Goal: Task Accomplishment & Management: Manage account settings

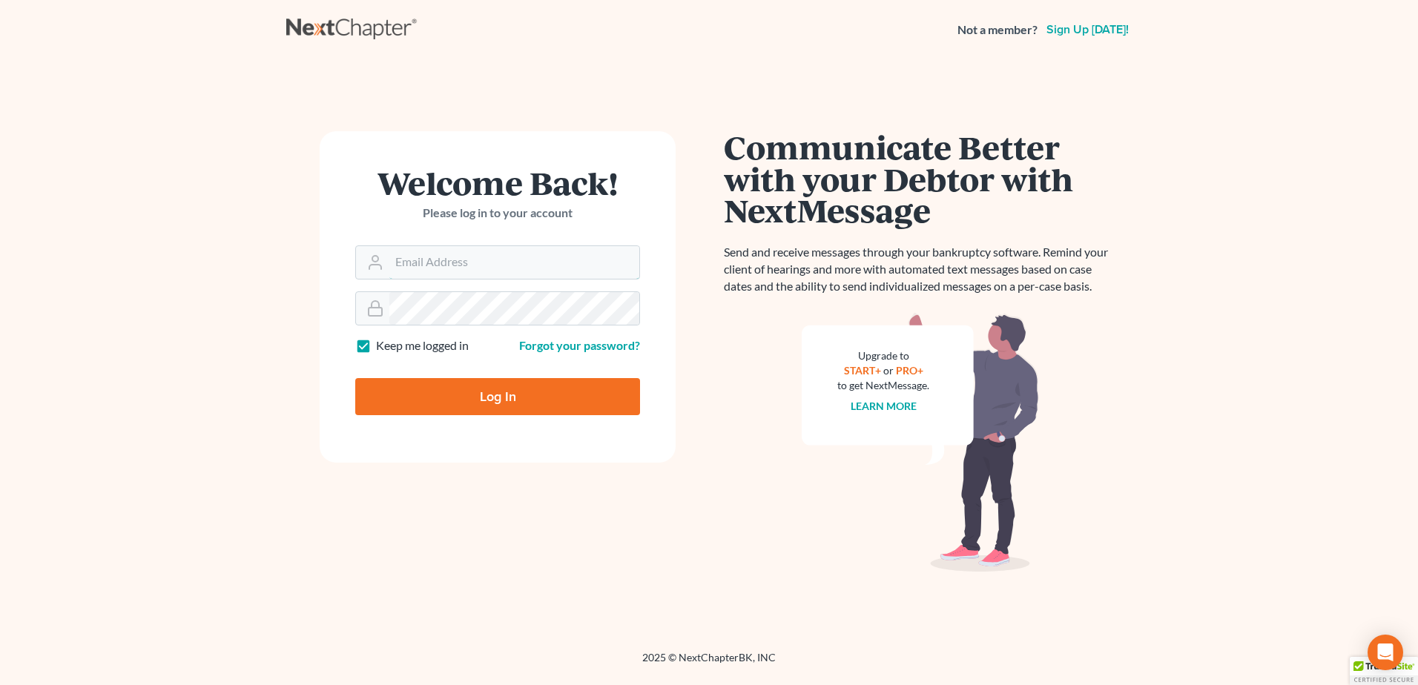
type input "[EMAIL_ADDRESS][DOMAIN_NAME]"
click at [403, 395] on input "Log In" at bounding box center [497, 396] width 285 height 37
type input "Thinking..."
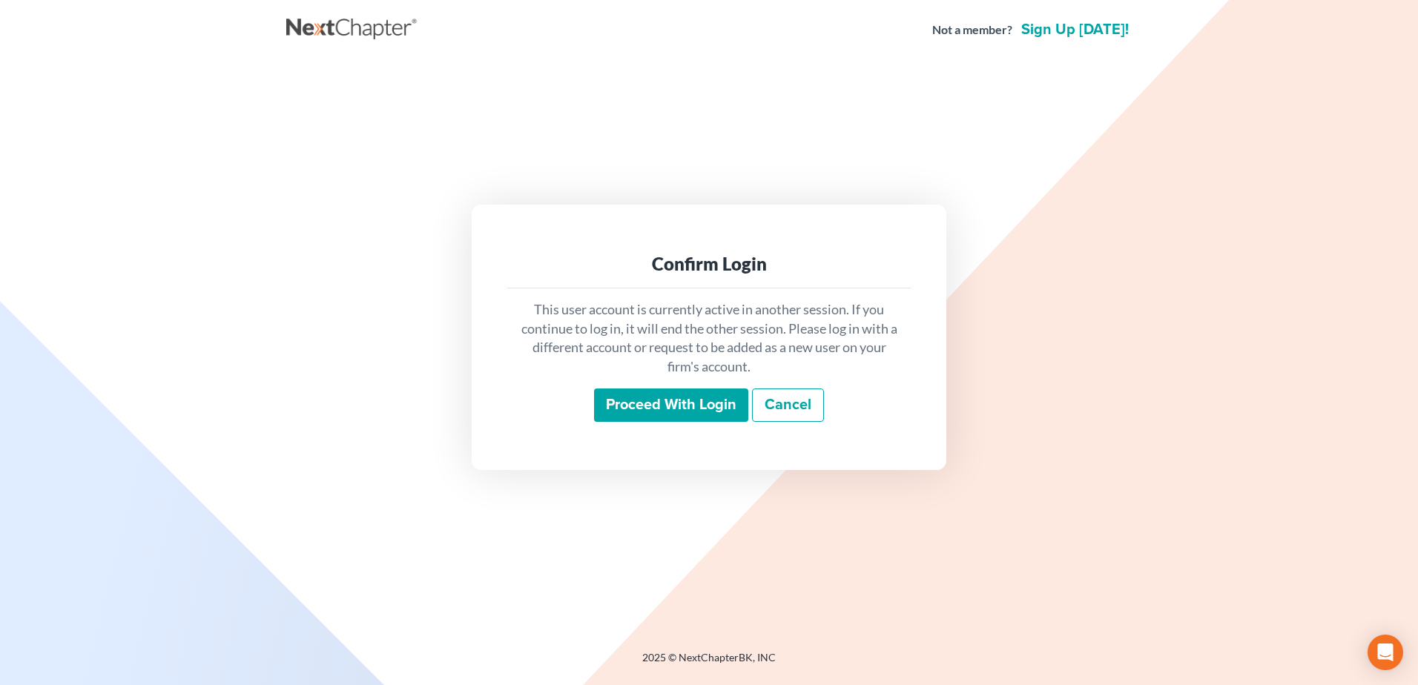
click at [620, 409] on input "Proceed with login" at bounding box center [671, 406] width 154 height 34
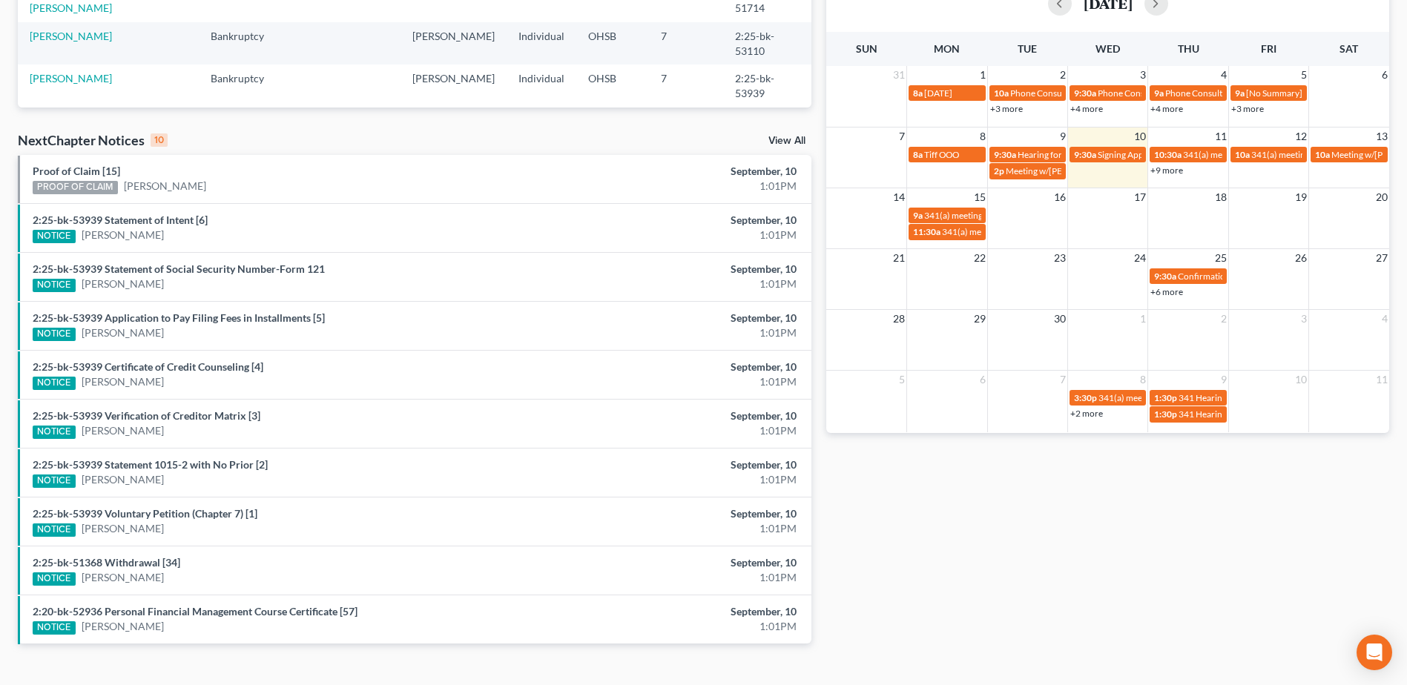
scroll to position [371, 0]
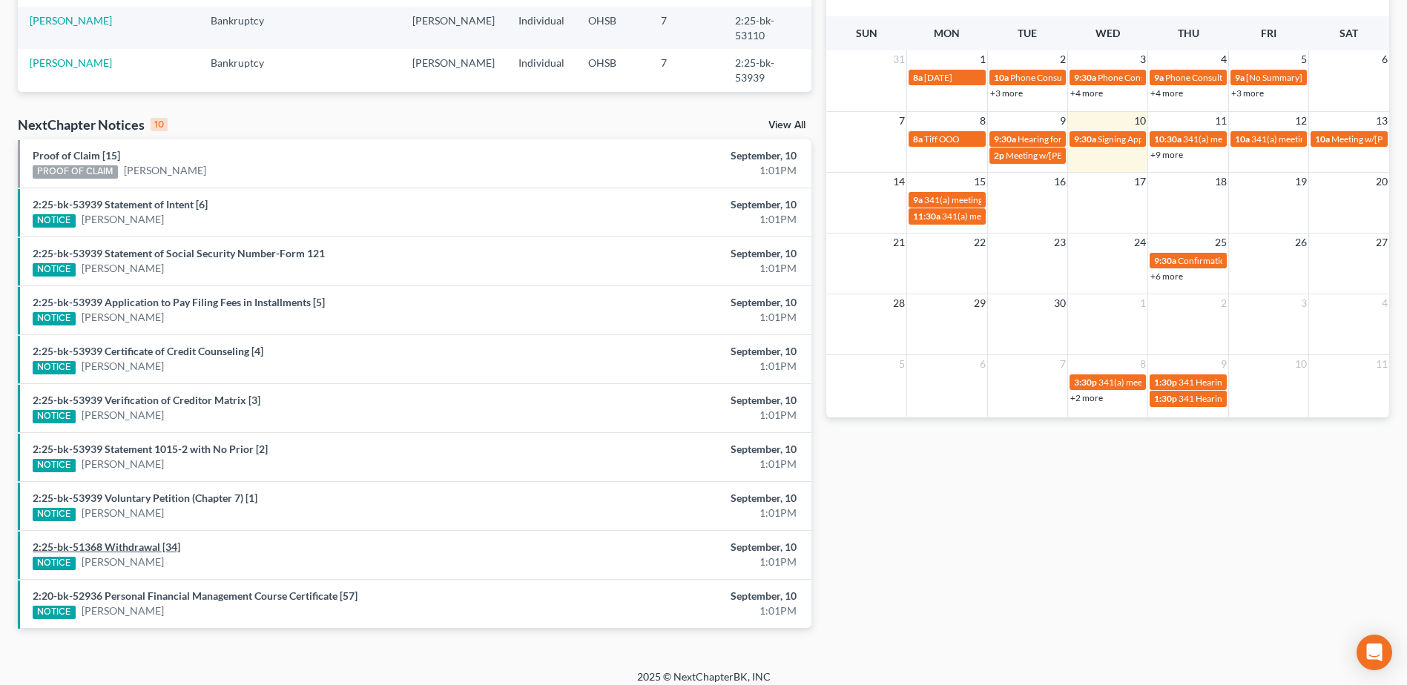
click at [141, 546] on link "2:25-bk-51368 Withdrawal [34]" at bounding box center [107, 547] width 148 height 13
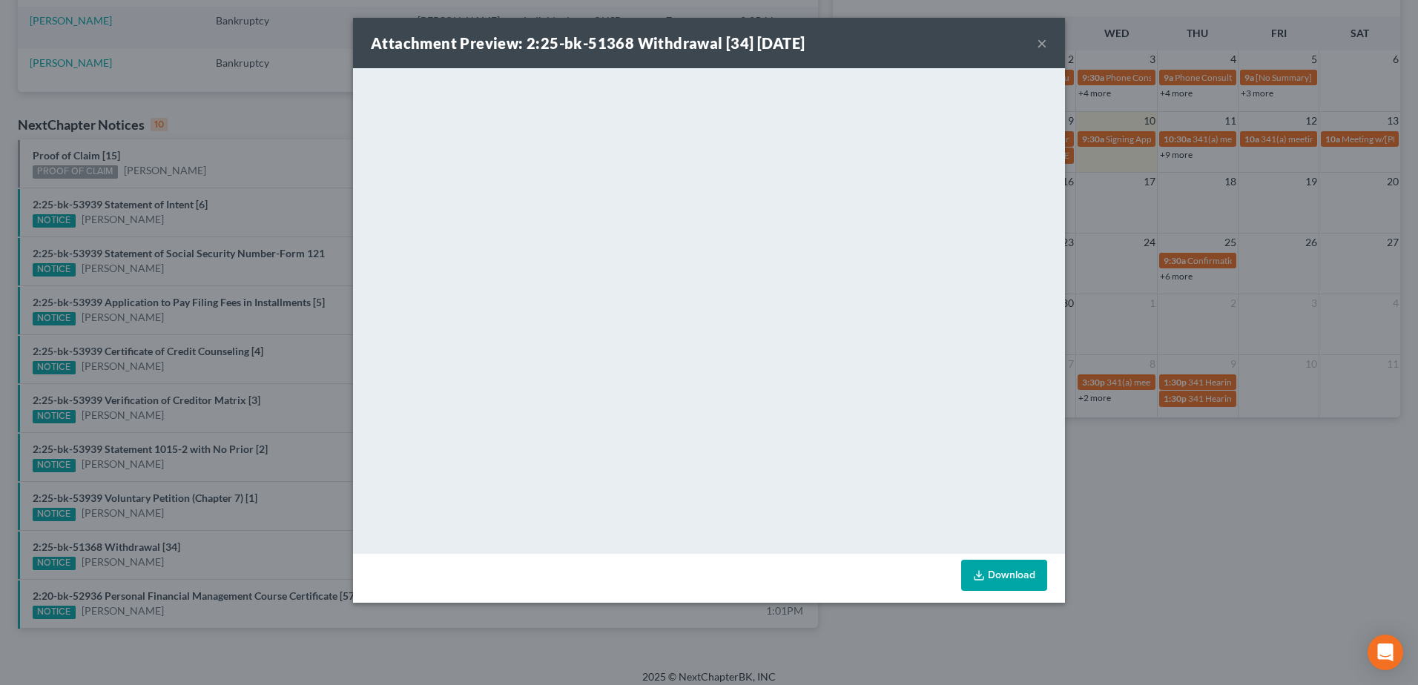
click at [1043, 45] on button "×" at bounding box center [1042, 43] width 10 height 18
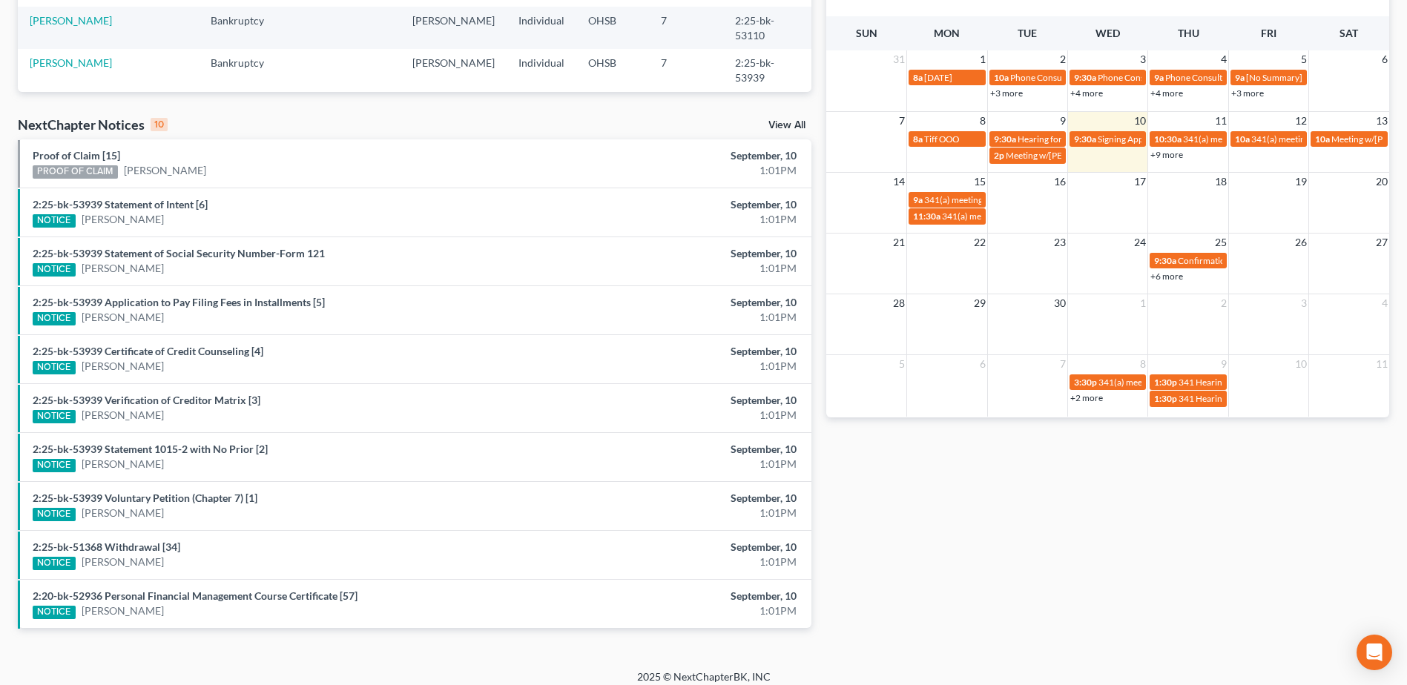
click at [797, 127] on link "View All" at bounding box center [786, 125] width 37 height 10
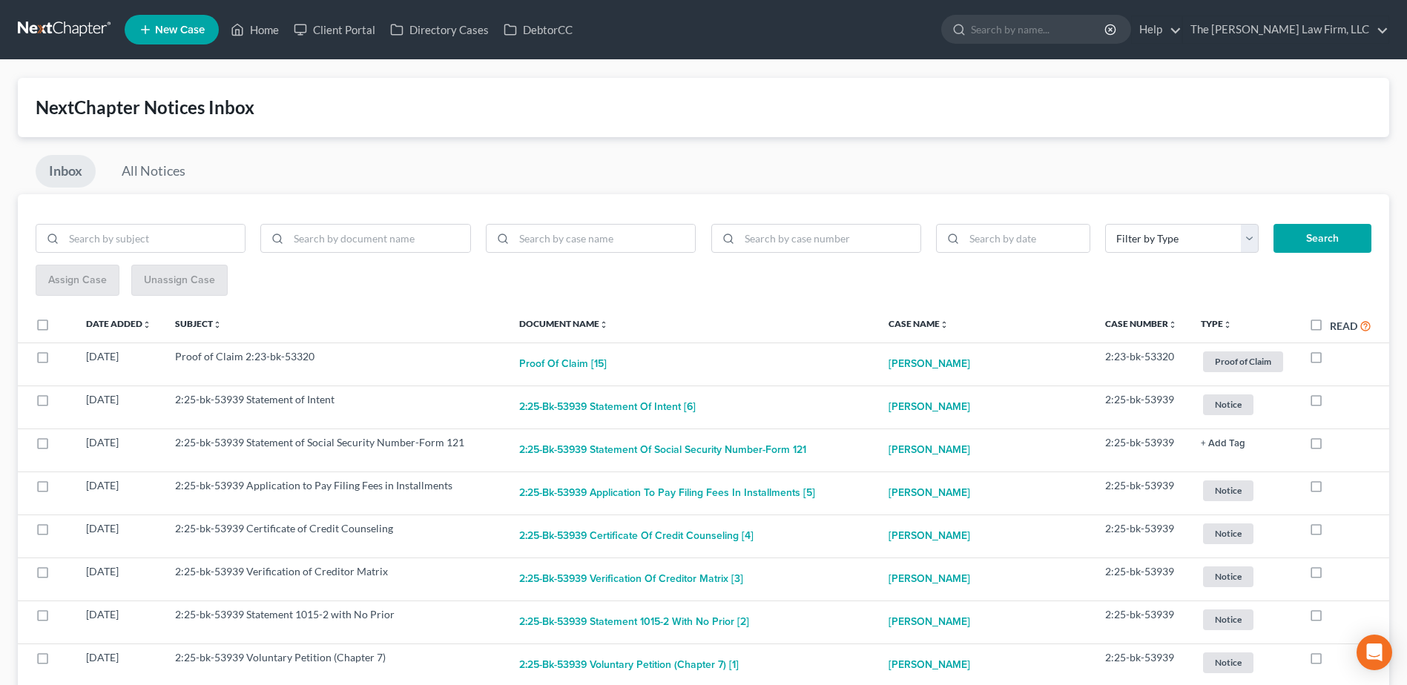
drag, startPoint x: 1317, startPoint y: 321, endPoint x: 1325, endPoint y: 315, distance: 9.5
click at [1330, 321] on label "Read" at bounding box center [1351, 325] width 42 height 17
click at [1336, 321] on input "Read" at bounding box center [1341, 322] width 10 height 10
checkbox input "true"
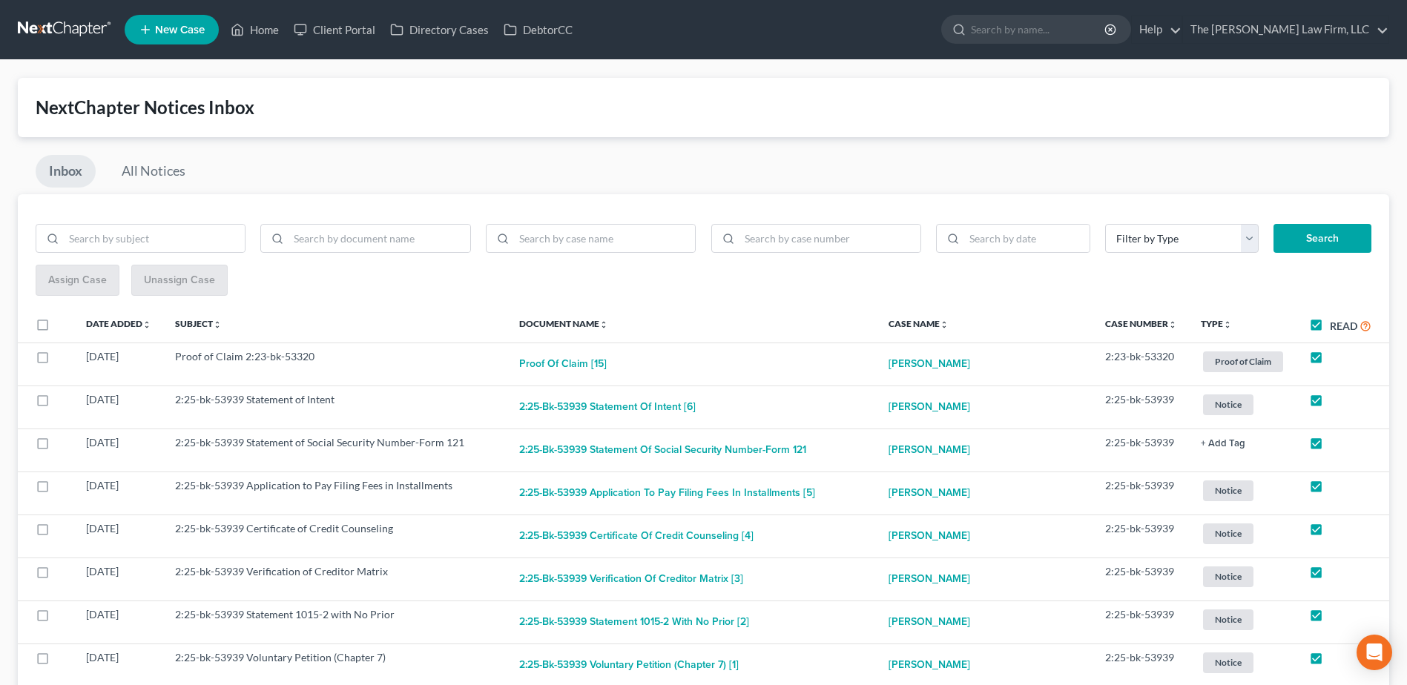
checkbox input "true"
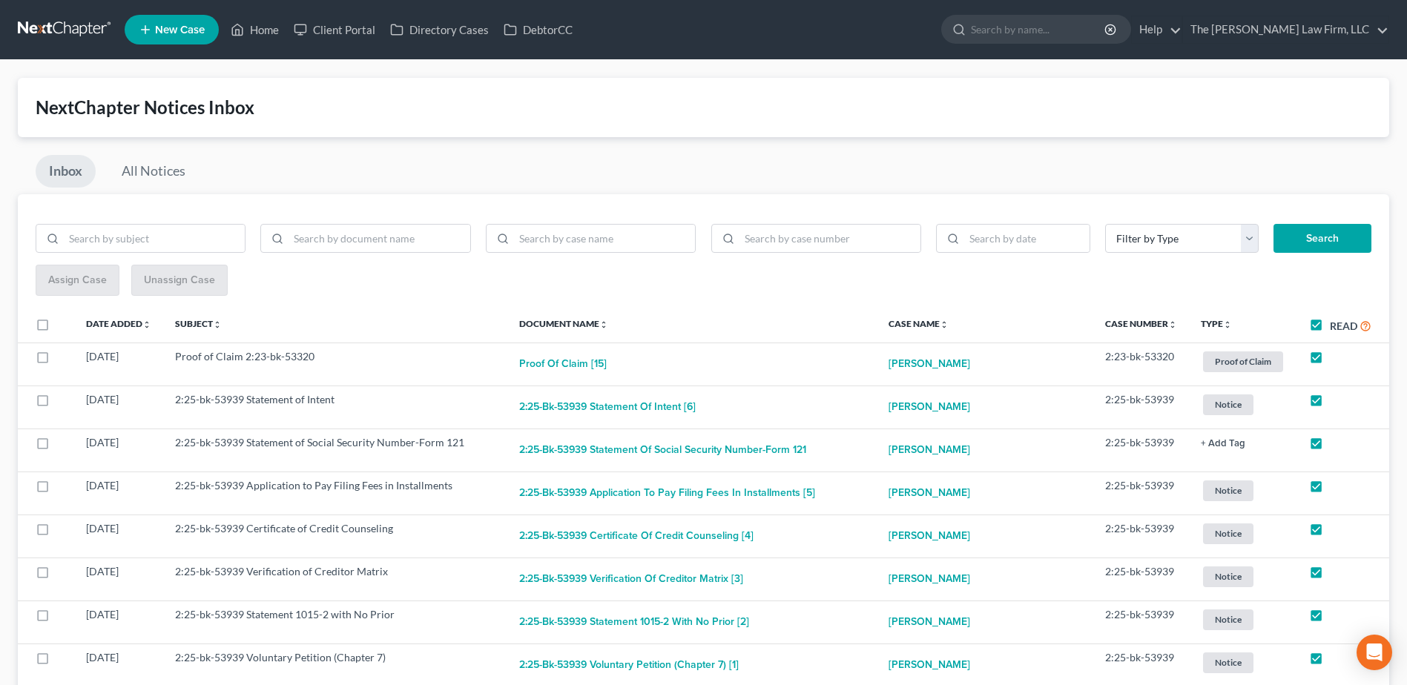
checkbox input "true"
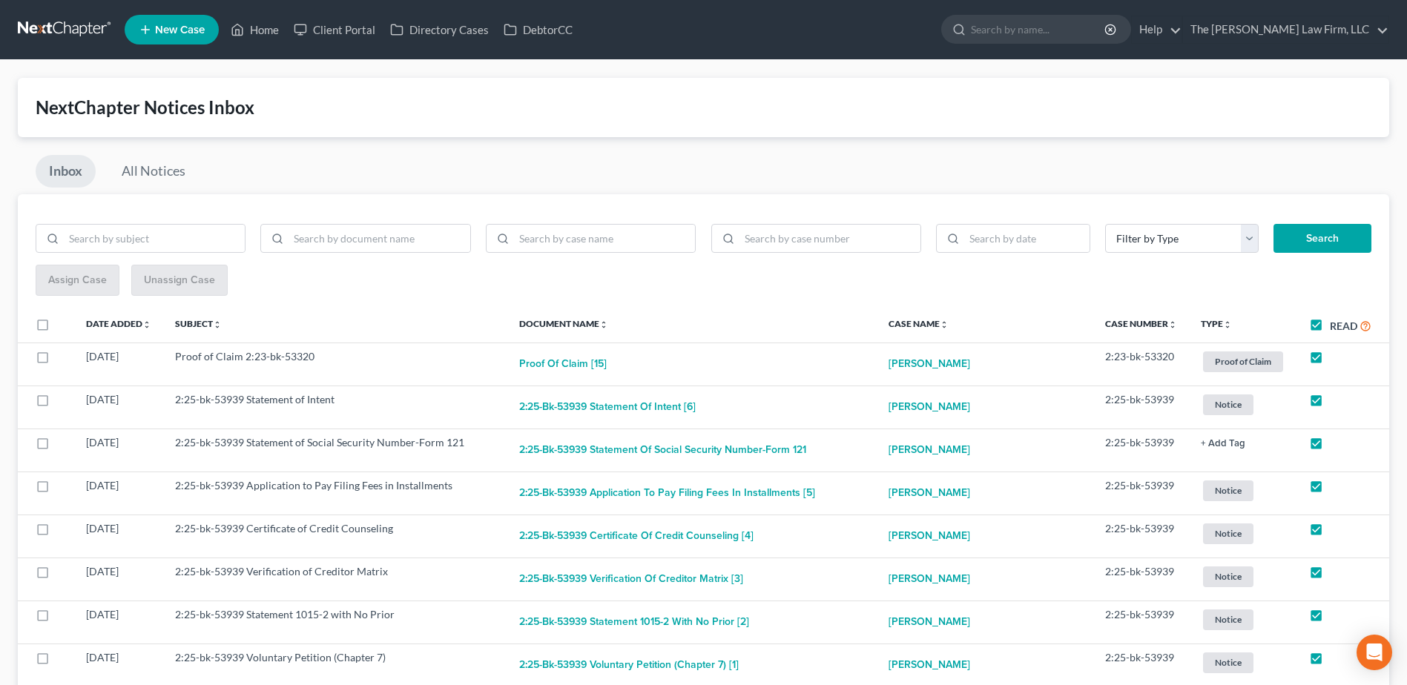
checkbox input "true"
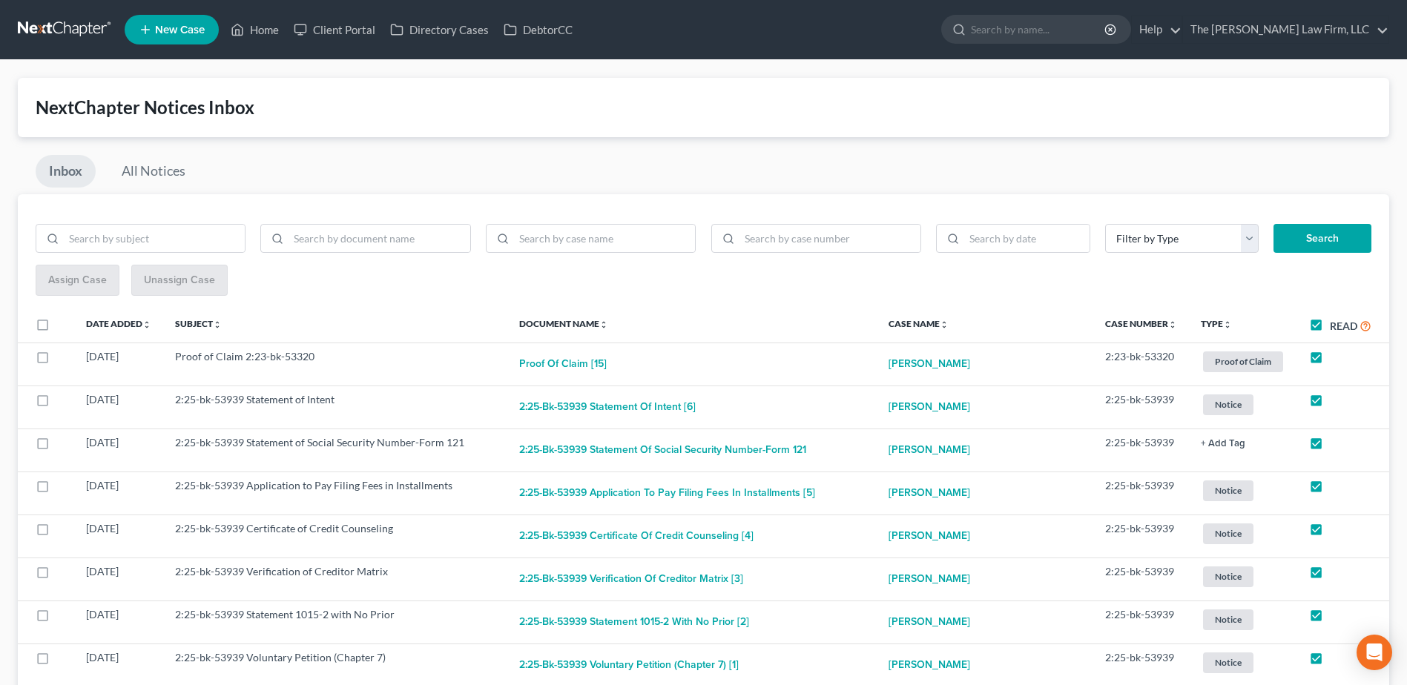
checkbox input "true"
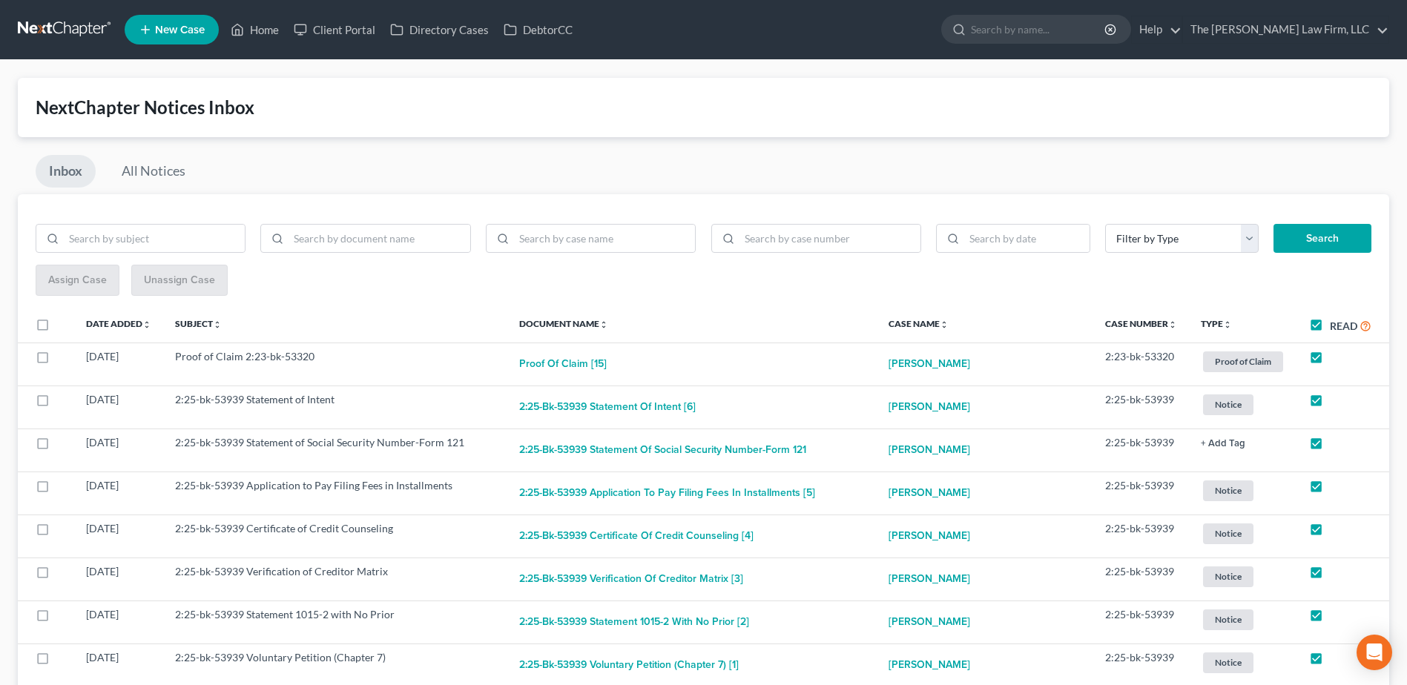
checkbox input "true"
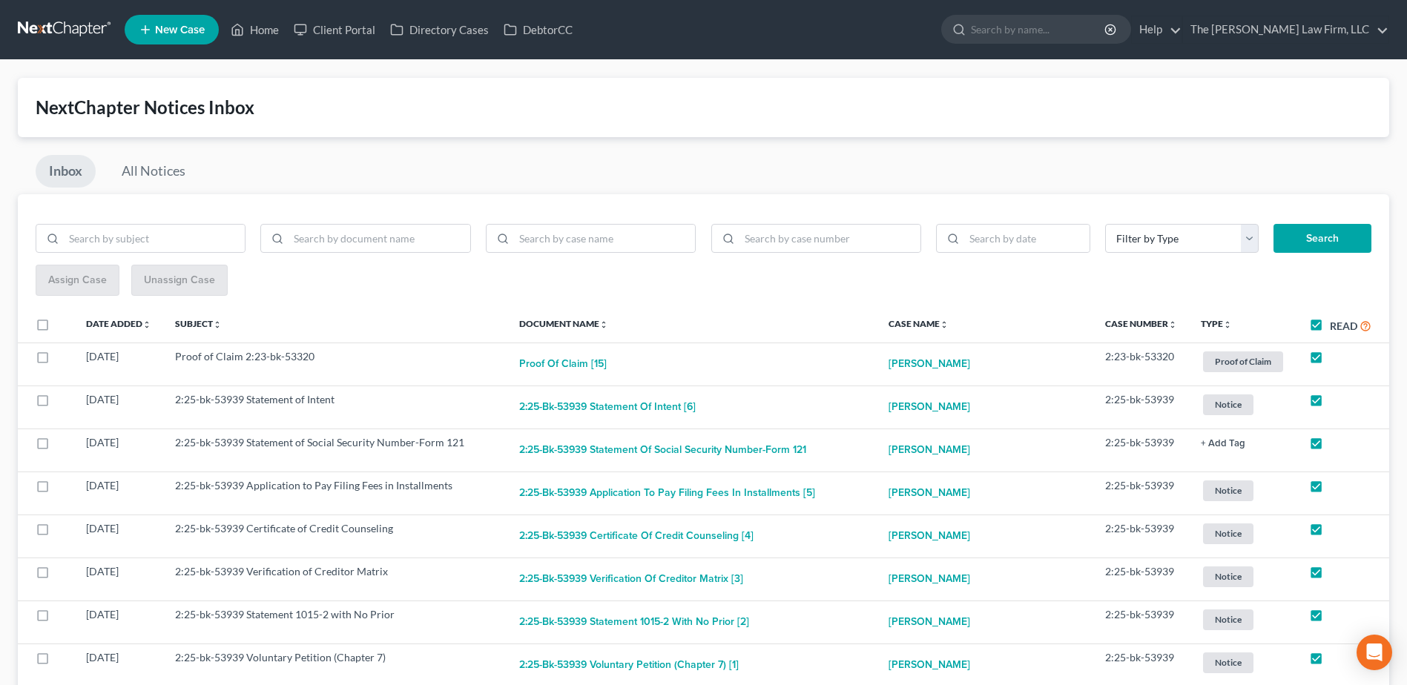
checkbox input "true"
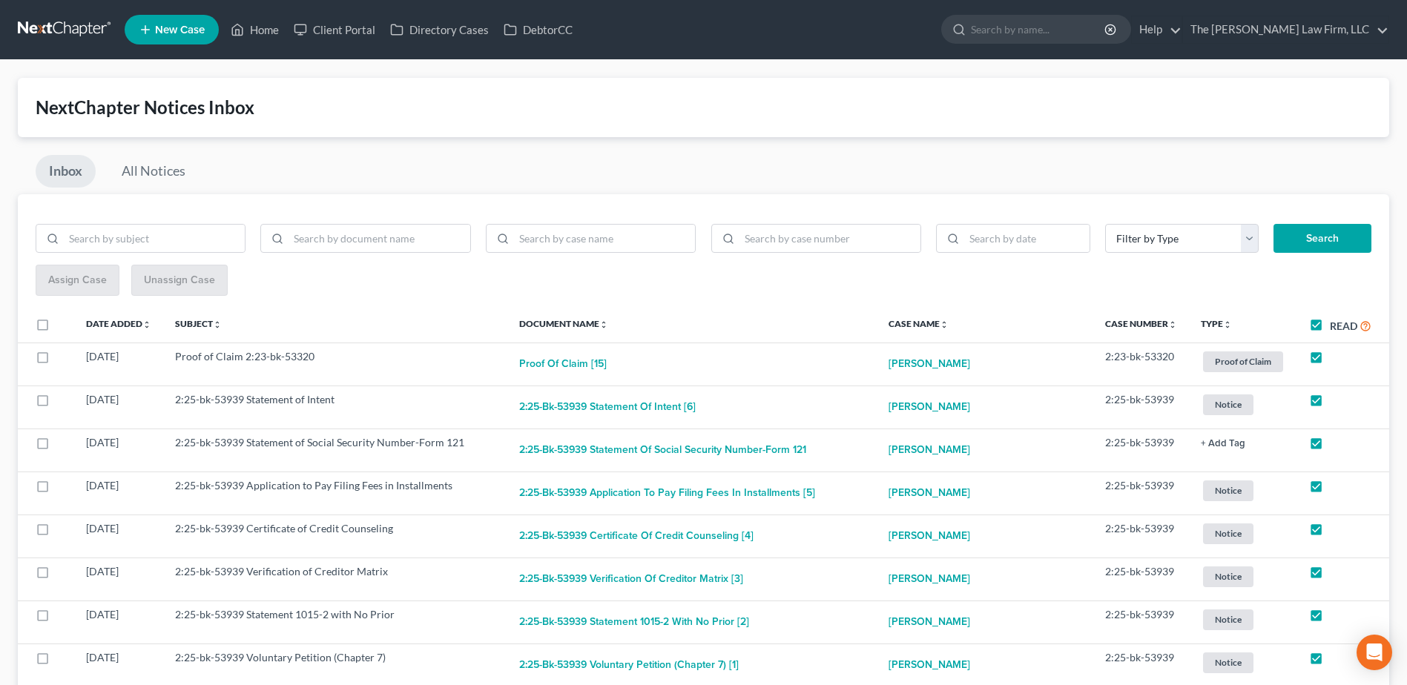
checkbox input "true"
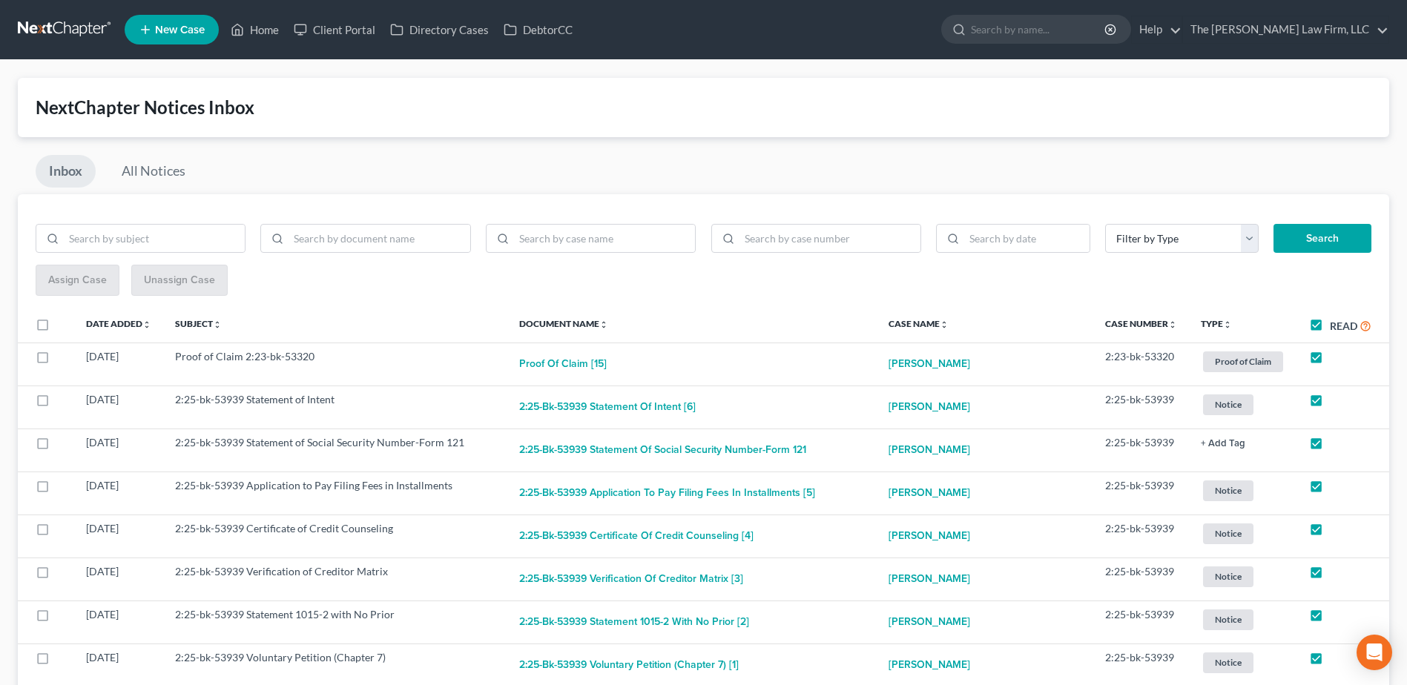
checkbox input "true"
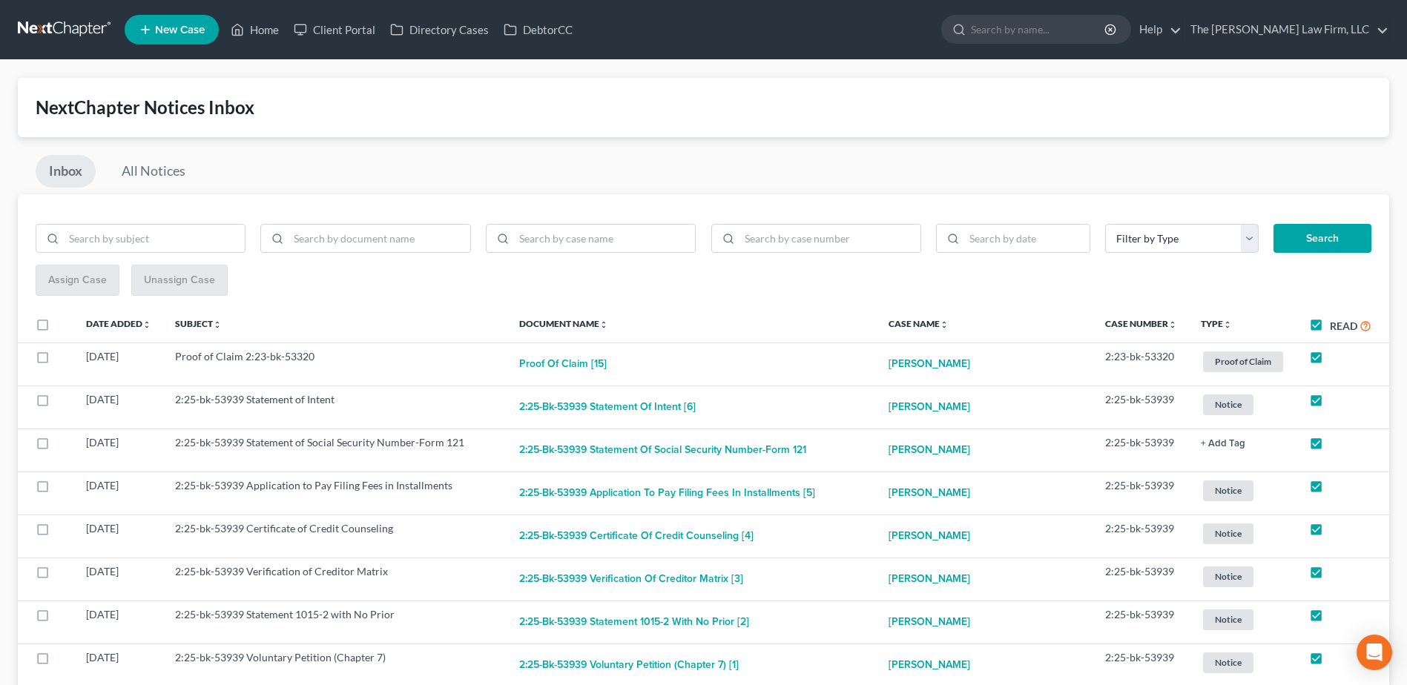
checkbox input "true"
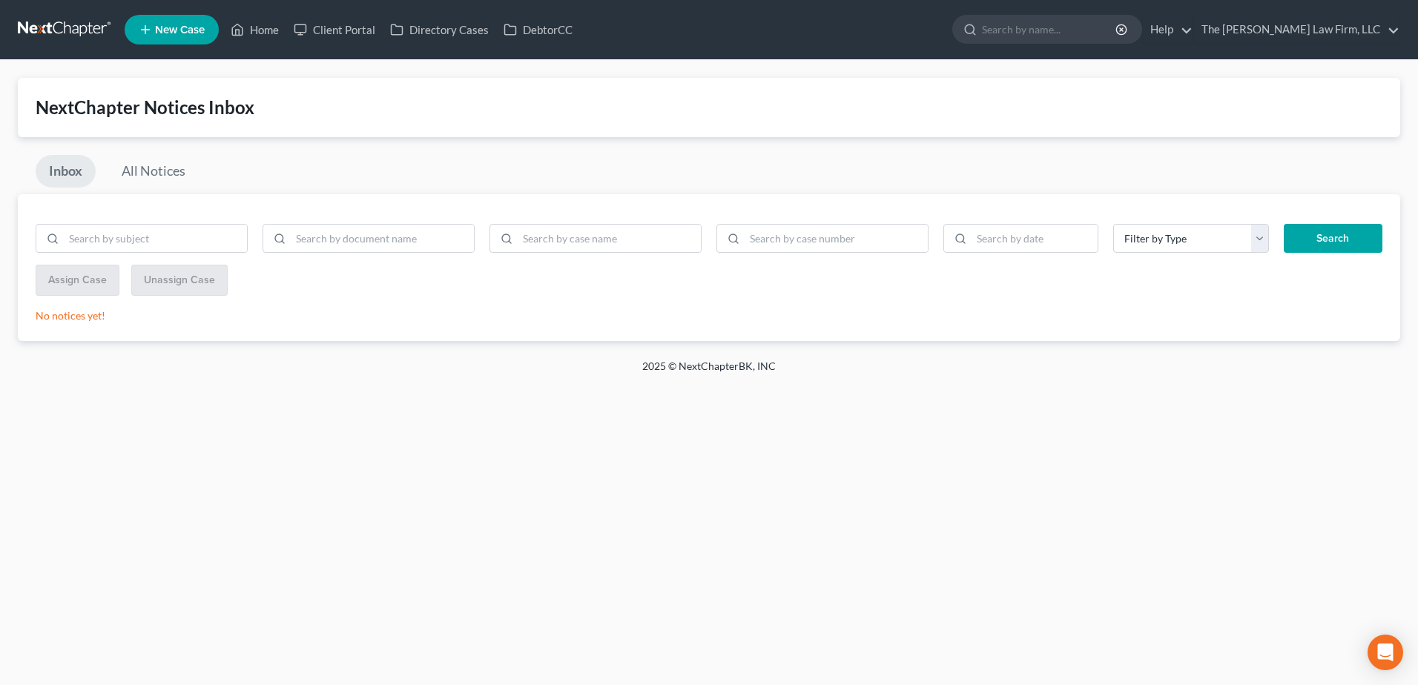
click at [65, 29] on link at bounding box center [65, 29] width 95 height 27
